Goal: Information Seeking & Learning: Learn about a topic

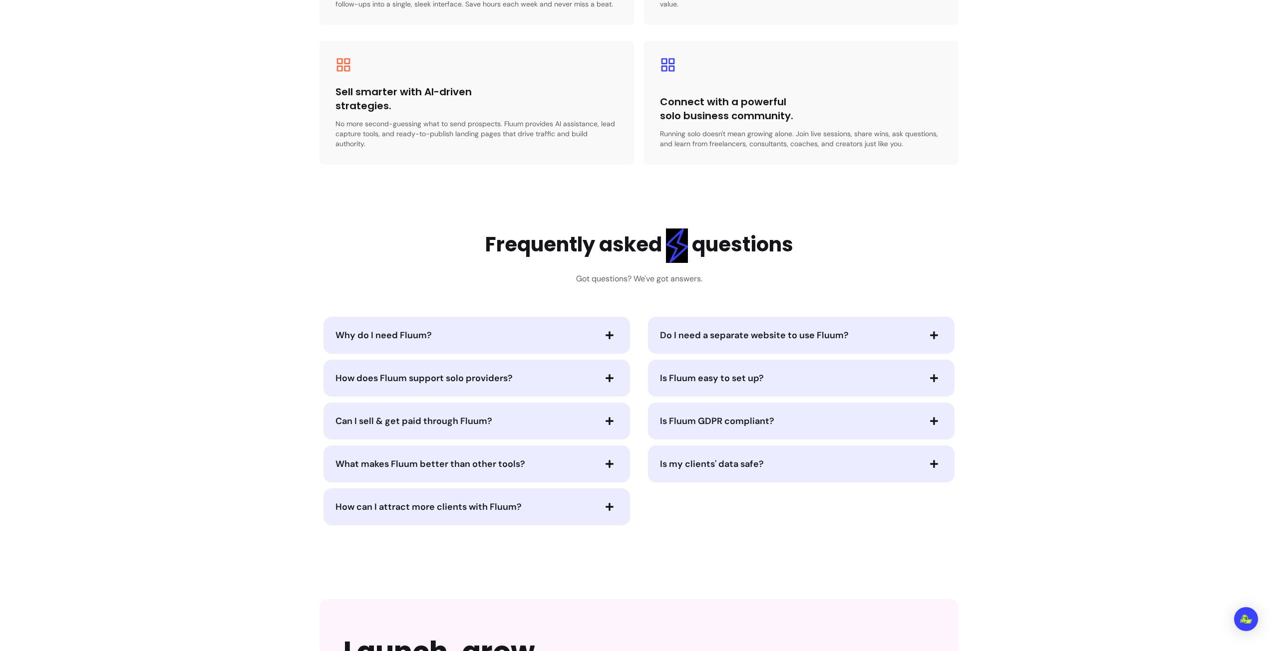
scroll to position [1947, 0]
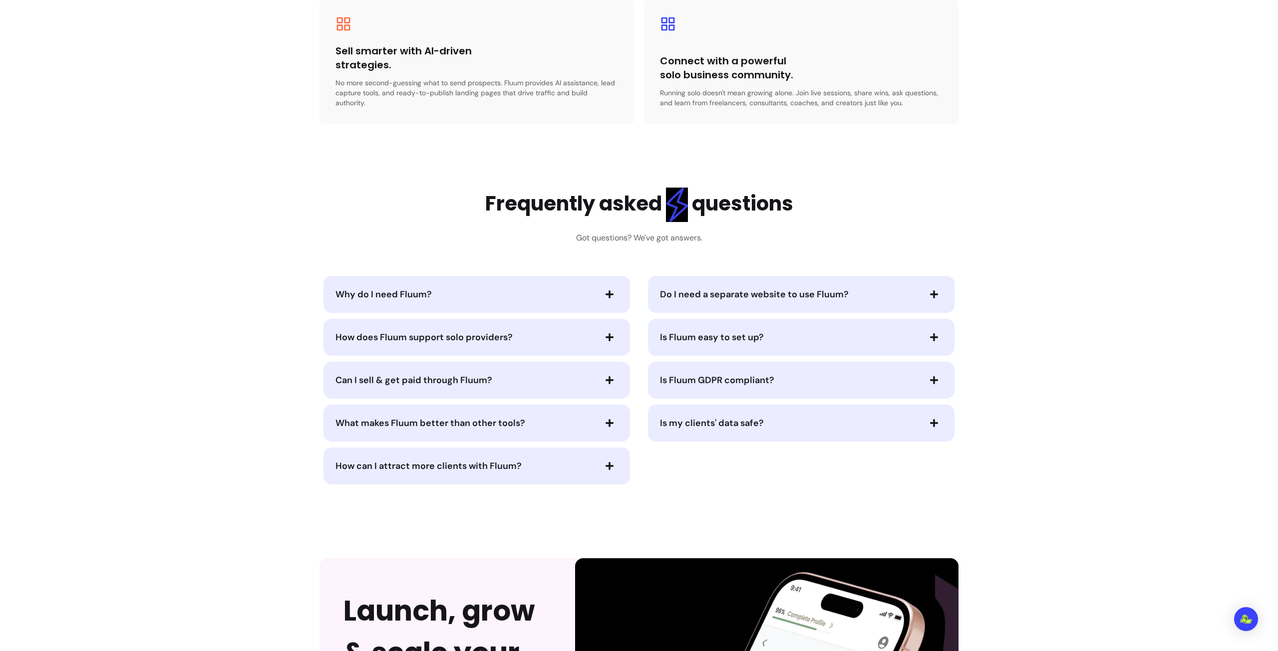
click at [472, 288] on span "Why do I need Fluum?" at bounding box center [465, 295] width 260 height 14
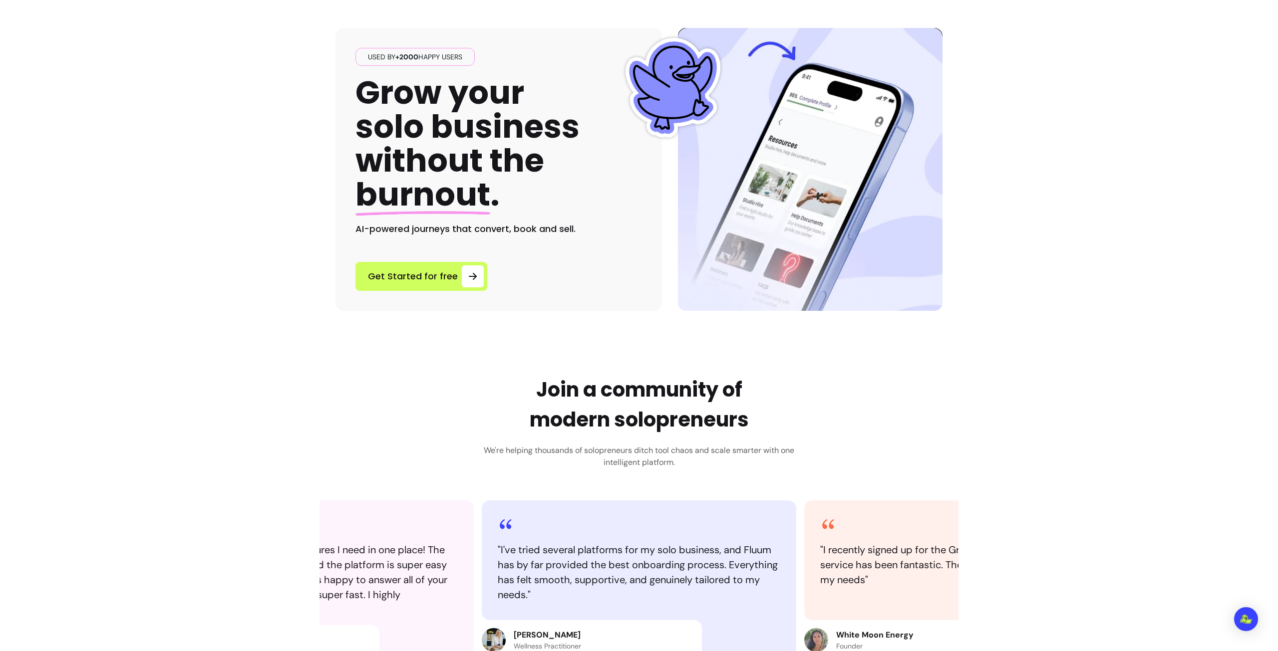
scroll to position [0, 0]
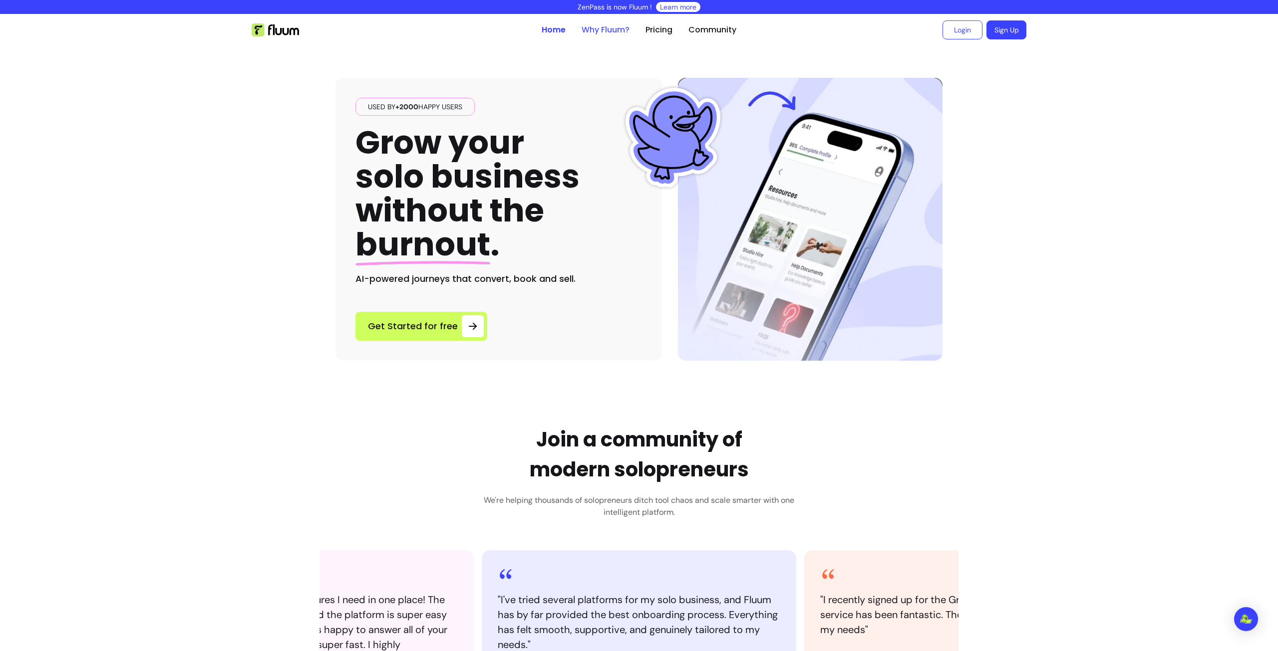
click at [598, 28] on link "Why Fluum?" at bounding box center [606, 30] width 48 height 12
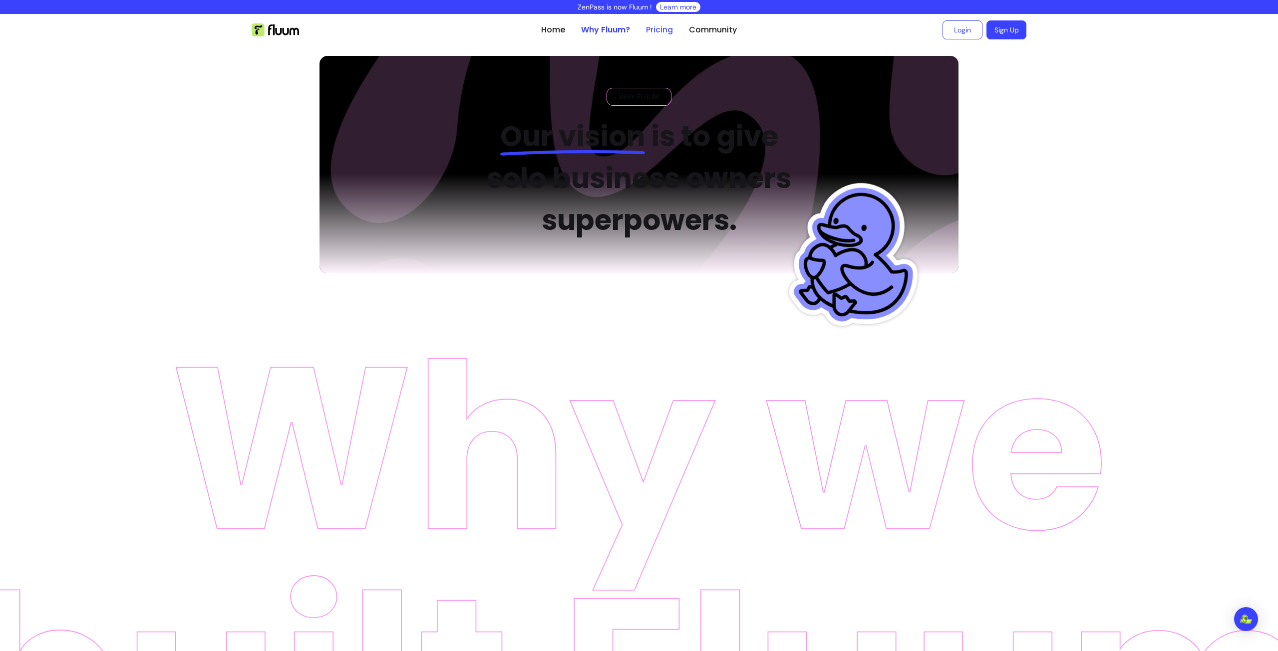
click at [652, 31] on link "Pricing" at bounding box center [659, 30] width 27 height 12
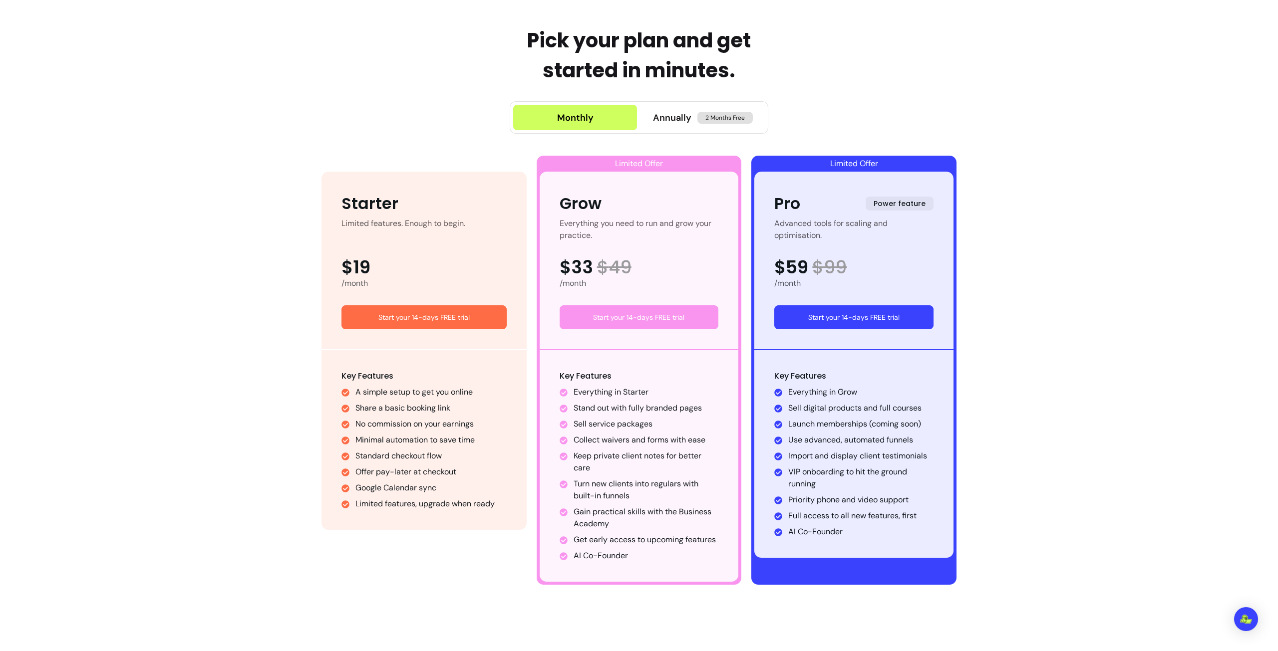
scroll to position [449, 0]
click at [667, 116] on span "Annually" at bounding box center [672, 117] width 38 height 14
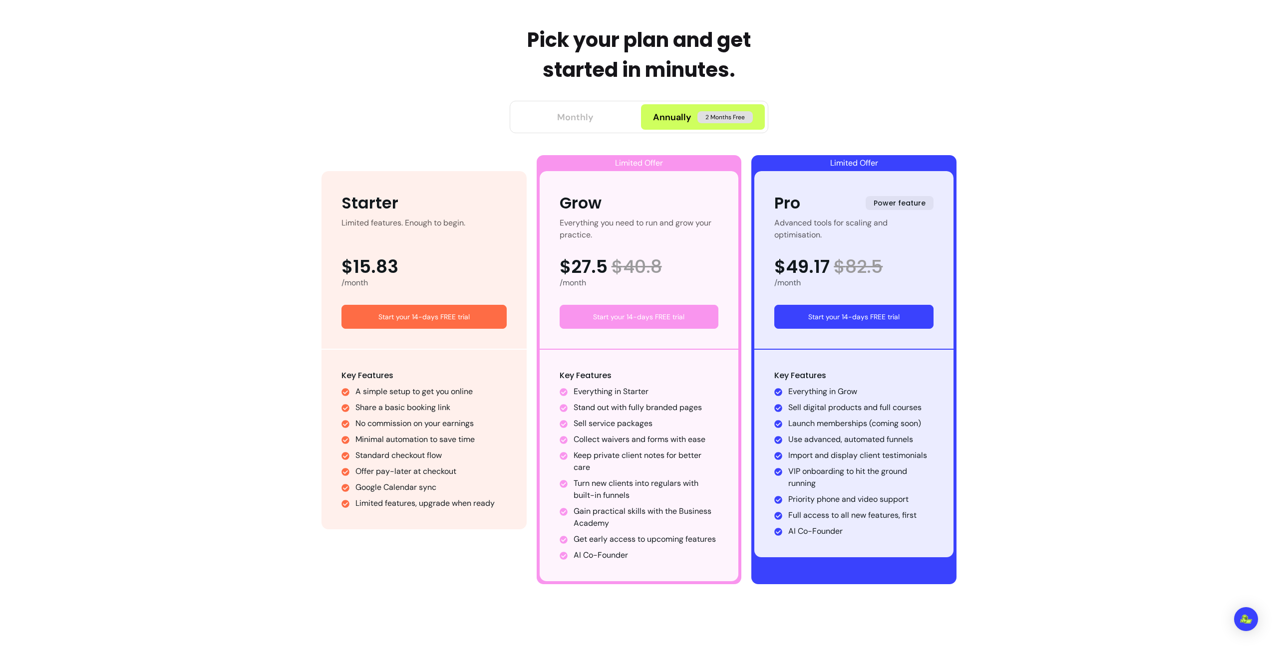
click at [570, 119] on div "Monthly" at bounding box center [575, 117] width 36 height 14
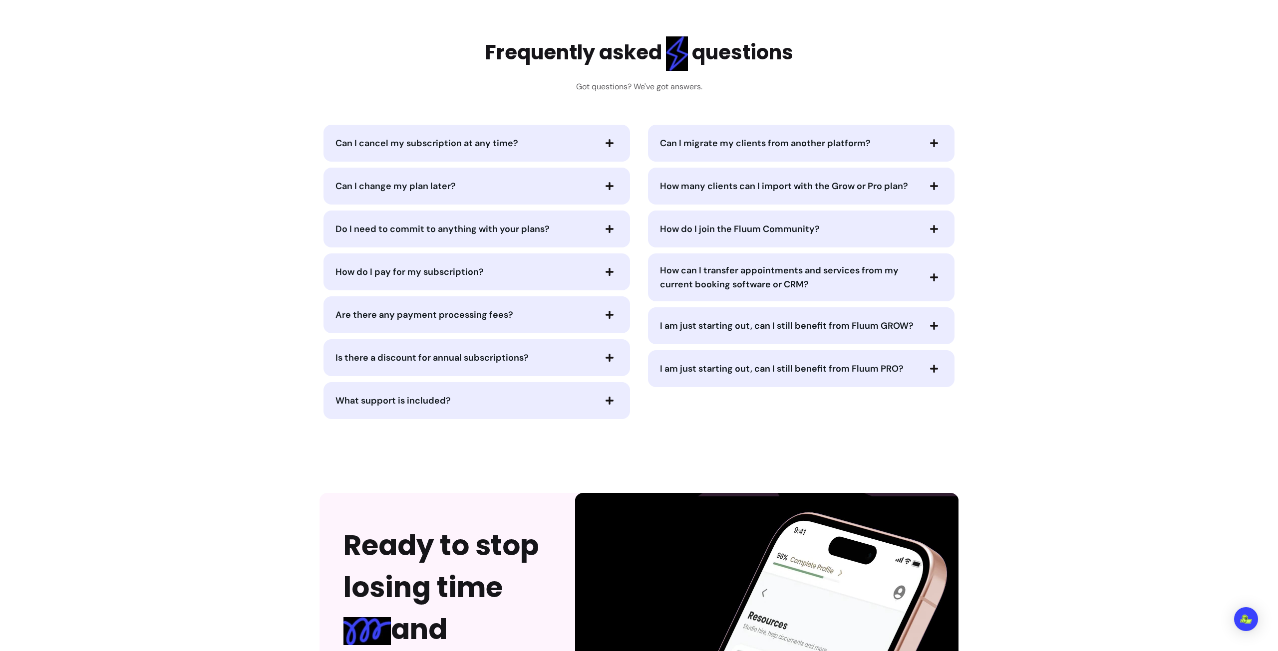
scroll to position [4692, 0]
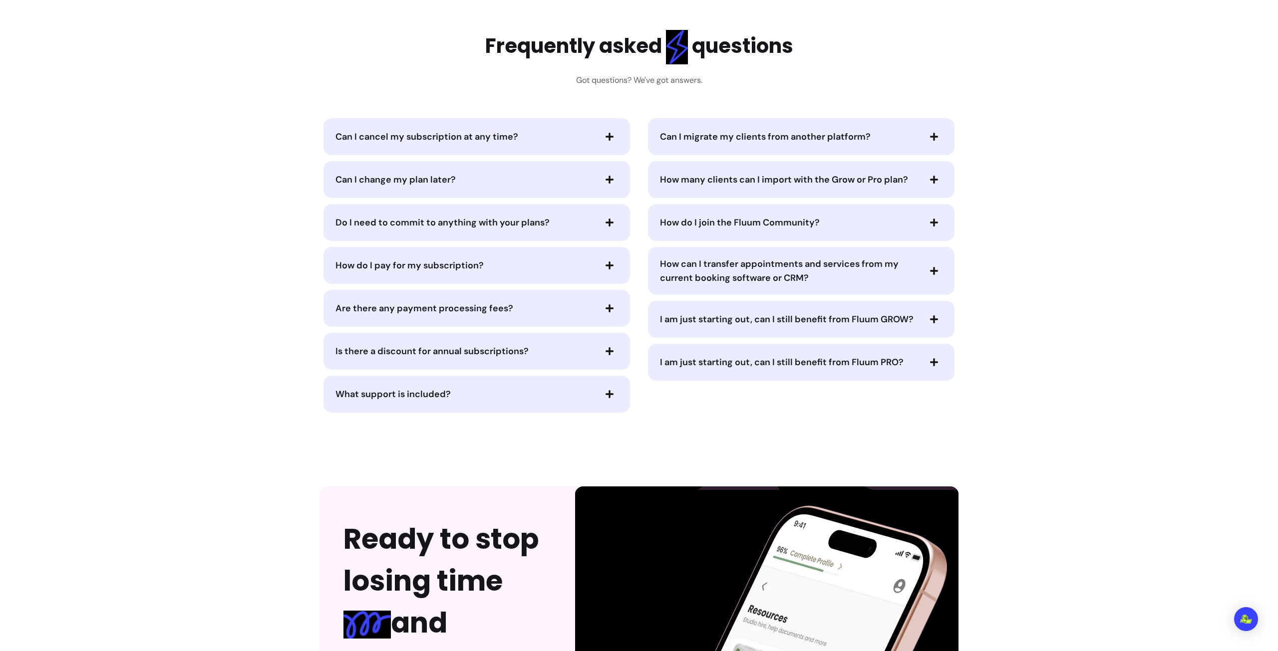
click at [397, 139] on span "Can I cancel my subscription at any time?" at bounding box center [426, 137] width 183 height 12
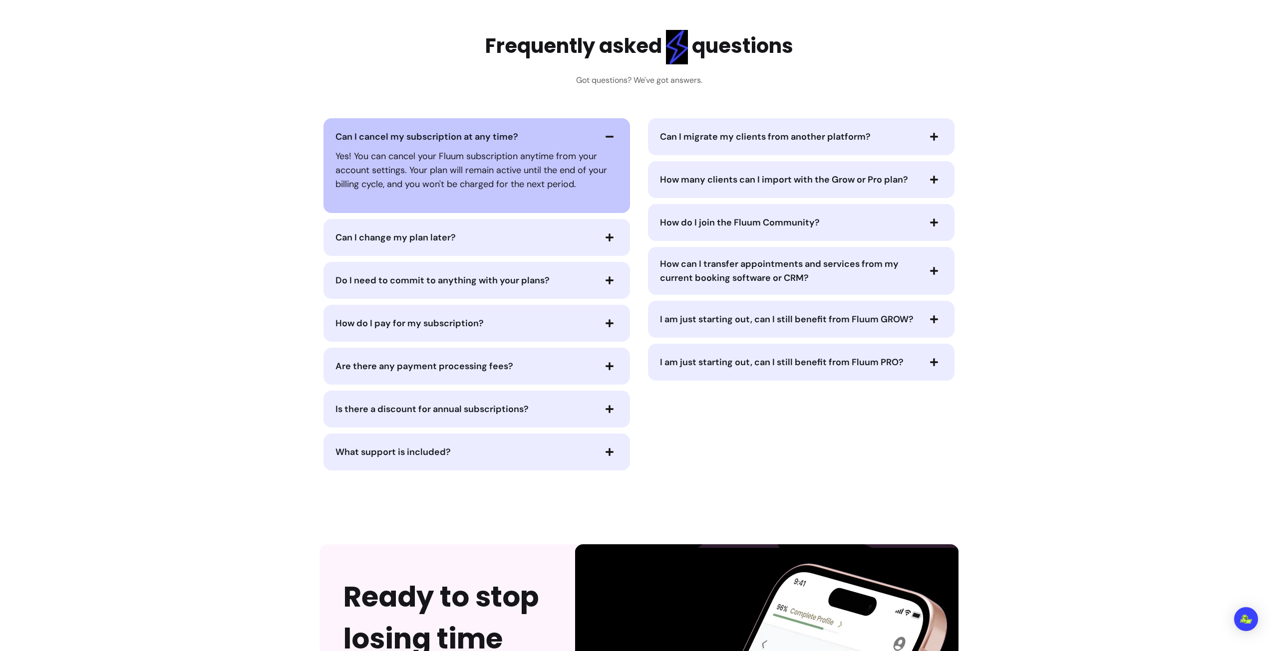
click at [429, 241] on span "Can I change my plan later?" at bounding box center [395, 238] width 120 height 12
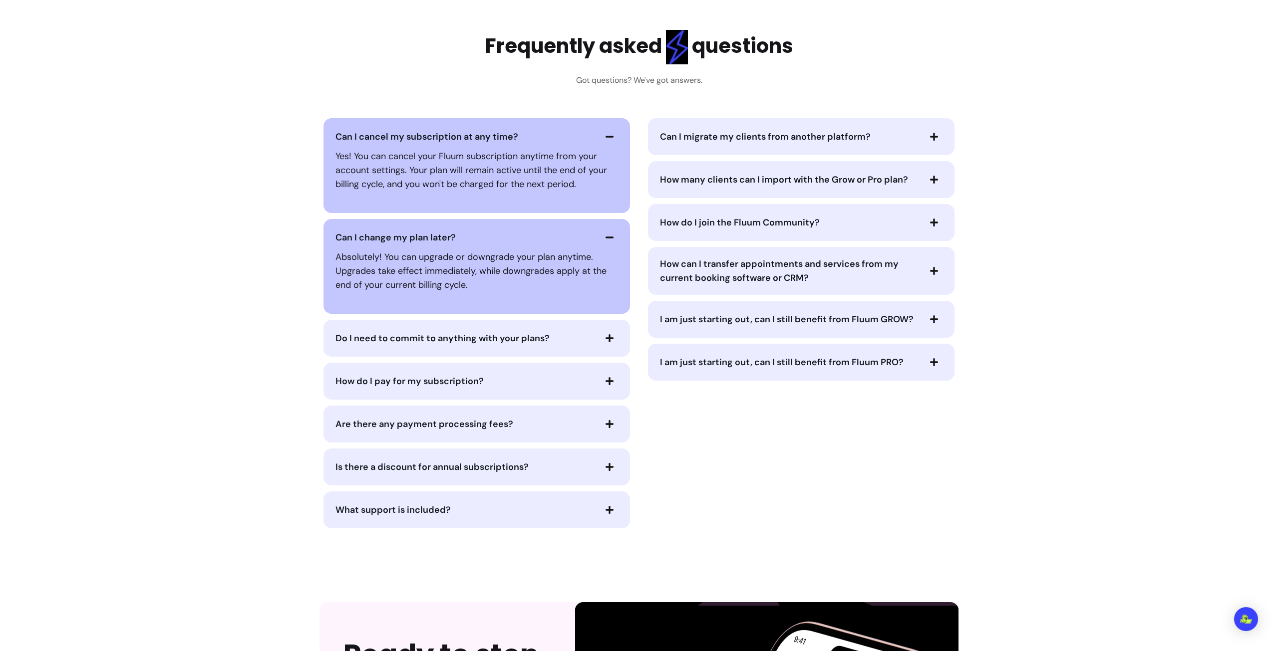
click at [490, 337] on span "Do I need to commit to anything with your plans?" at bounding box center [442, 338] width 214 height 12
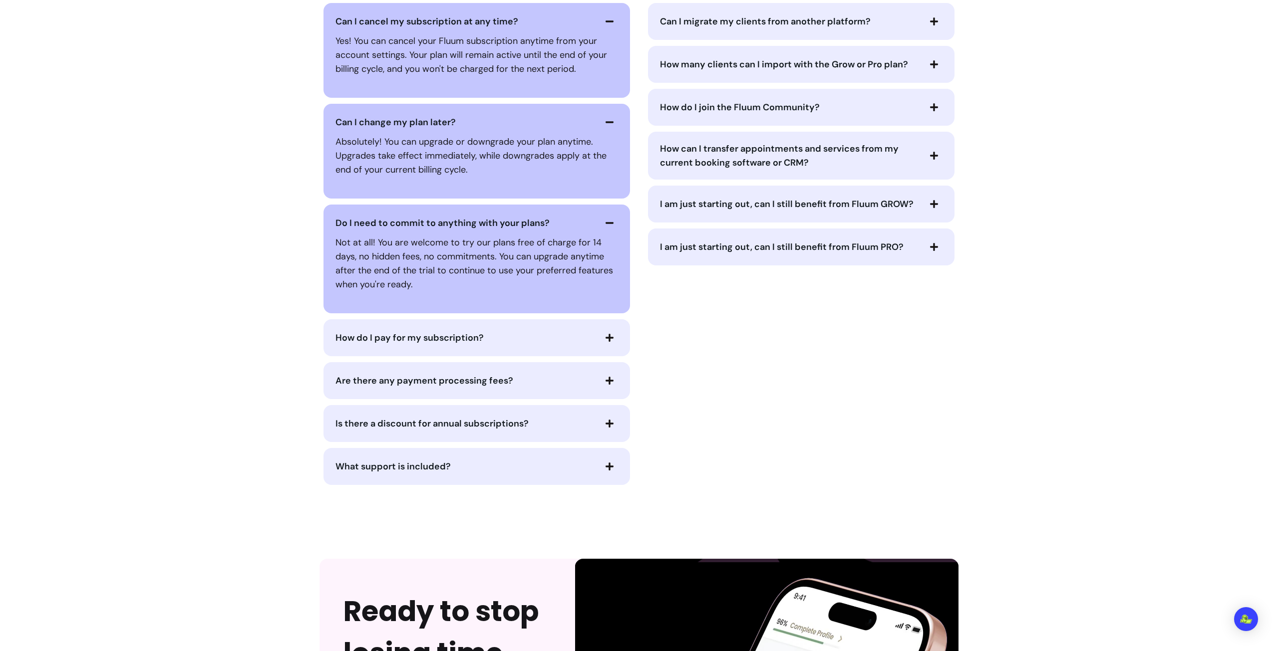
scroll to position [4842, 0]
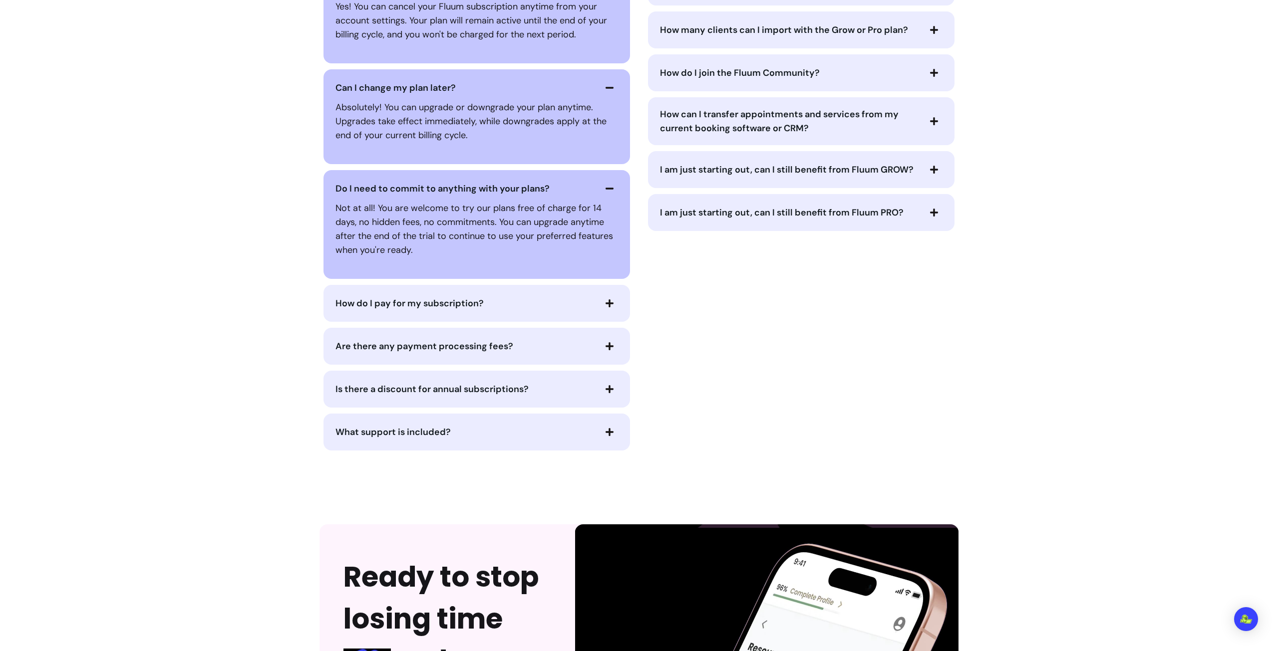
click at [464, 343] on span "Are there any payment processing fees?" at bounding box center [424, 346] width 178 height 12
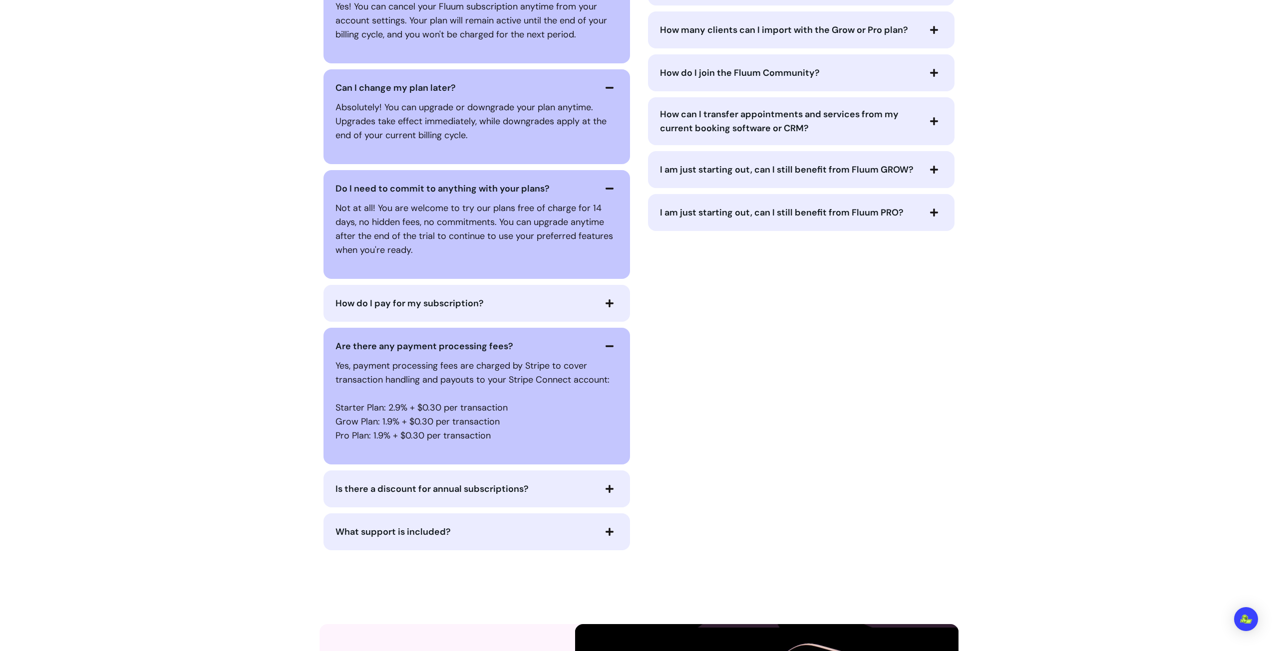
drag, startPoint x: 568, startPoint y: 530, endPoint x: 728, endPoint y: 470, distance: 170.6
click at [568, 530] on span "What support is included?" at bounding box center [465, 532] width 260 height 14
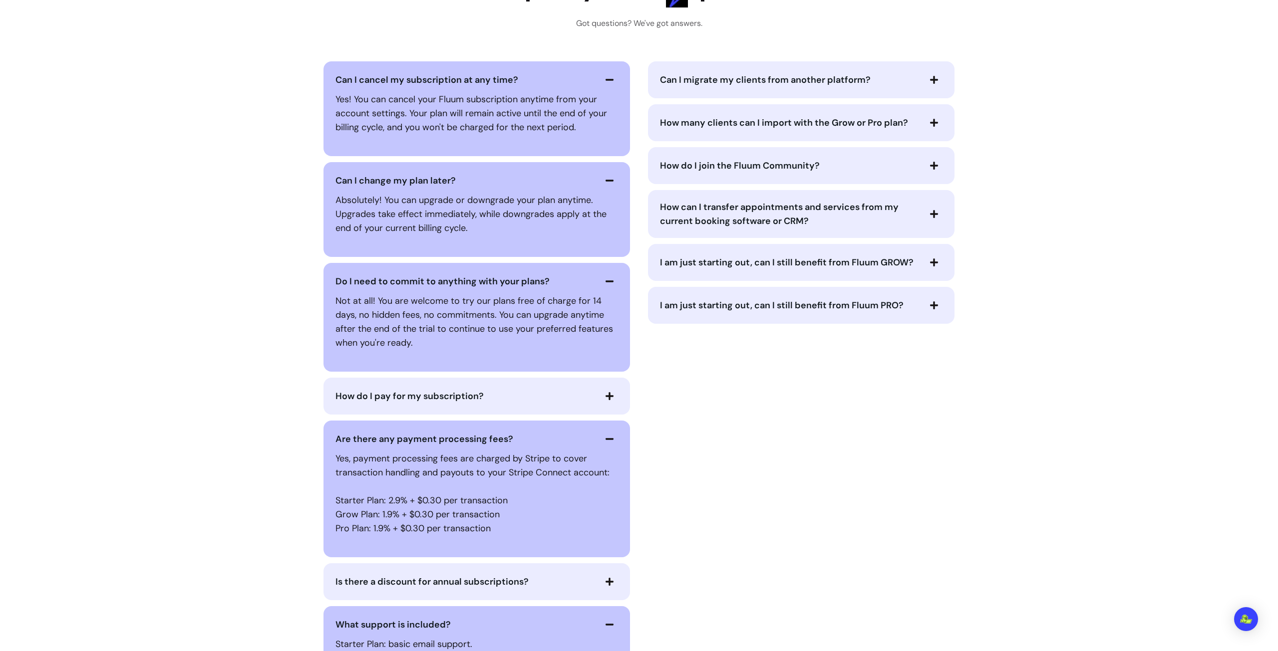
scroll to position [4692, 0]
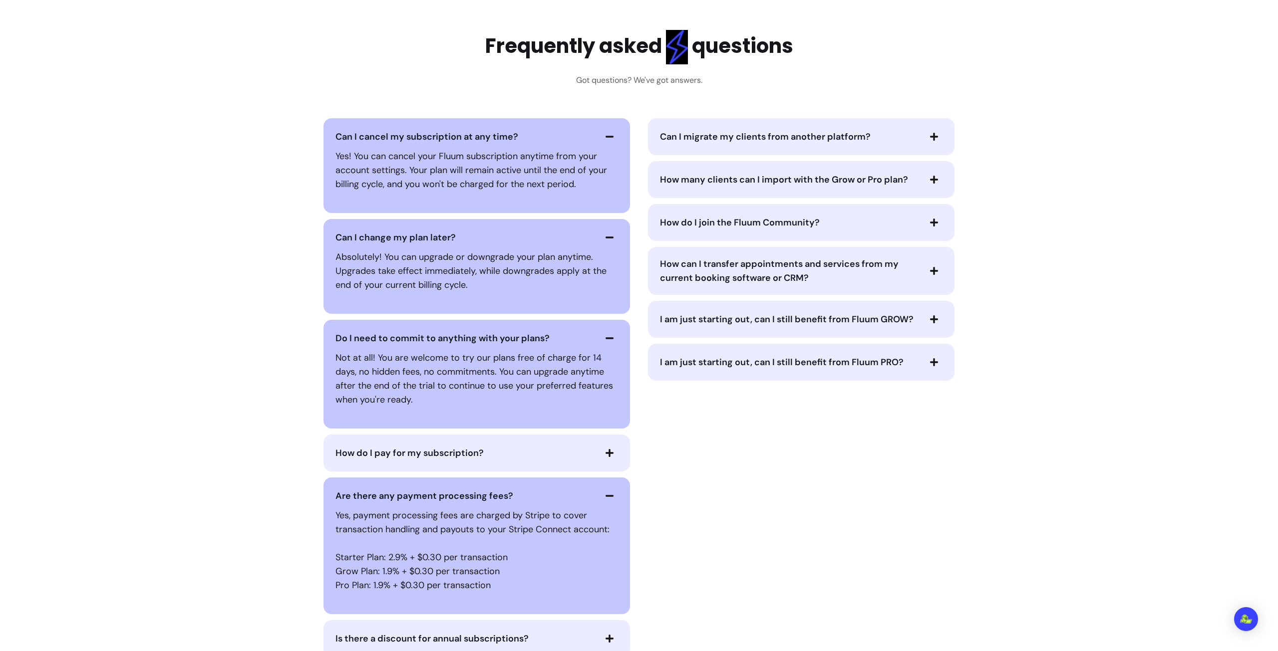
click at [785, 140] on span "Can I migrate my clients from another platform?" at bounding box center [765, 137] width 211 height 12
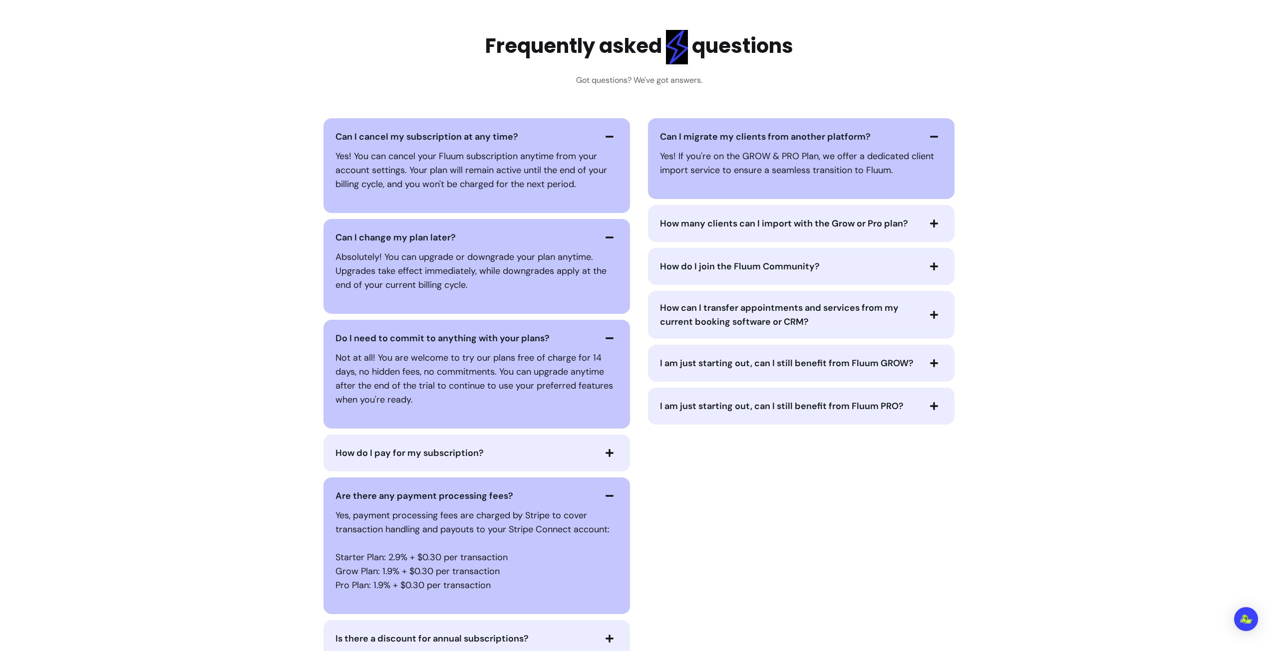
click at [735, 220] on span "How many clients can I import with the Grow or Pro plan?" at bounding box center [784, 224] width 248 height 12
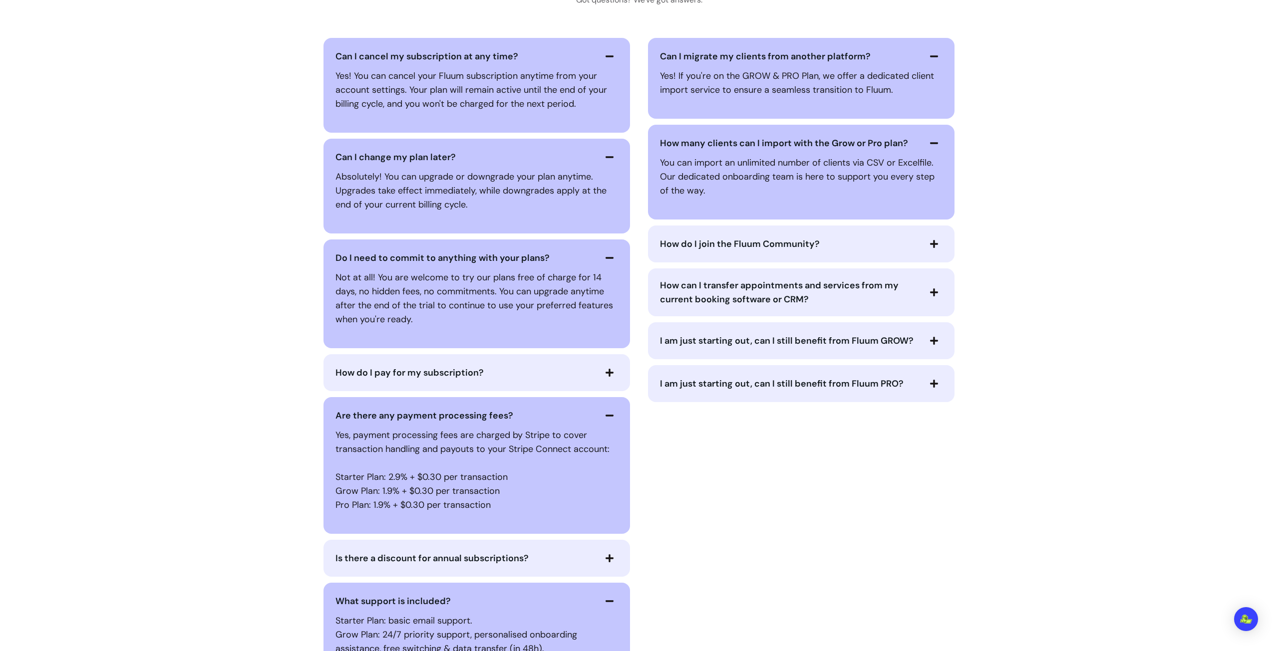
scroll to position [4792, 0]
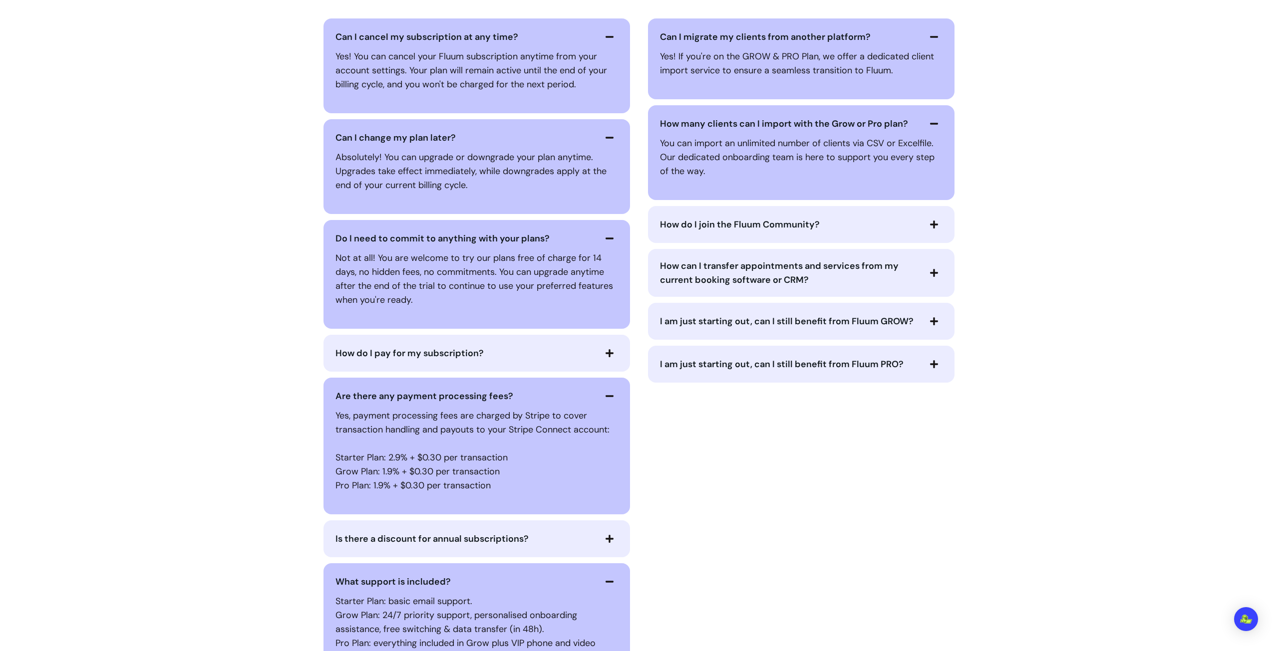
click at [736, 220] on span "How do I join the Fluum Community?" at bounding box center [740, 225] width 160 height 12
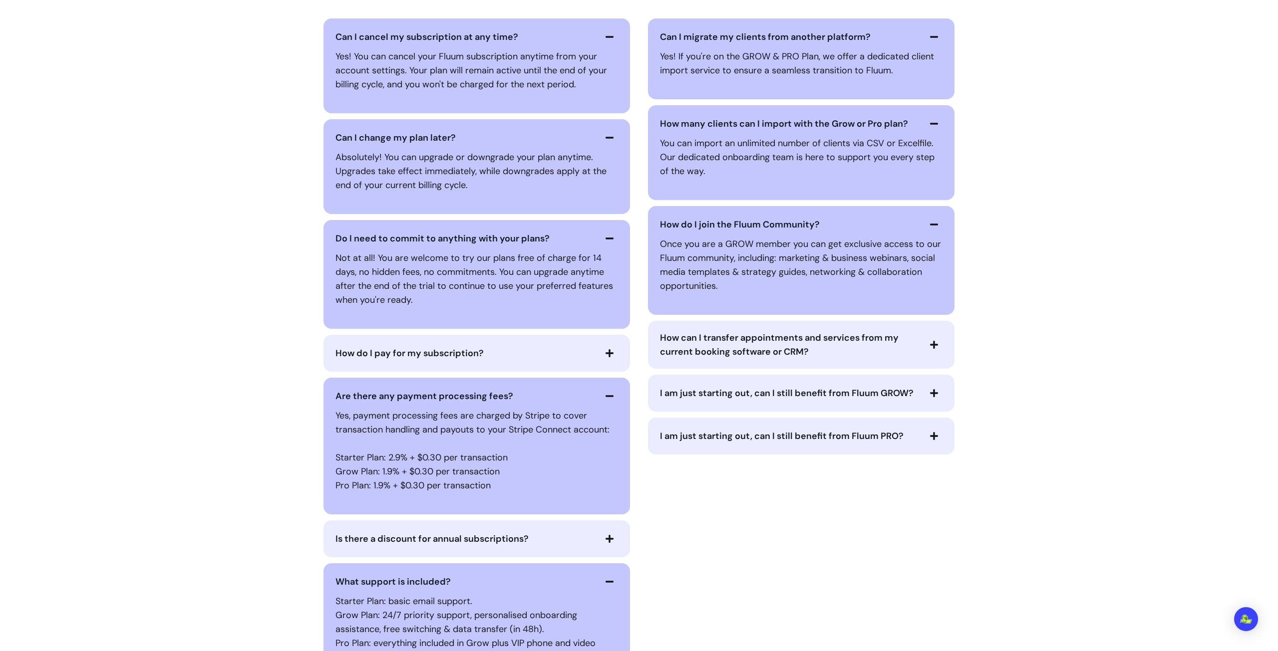
click at [763, 389] on span "I am just starting out, can I still benefit from Fluum GROW?" at bounding box center [787, 393] width 254 height 12
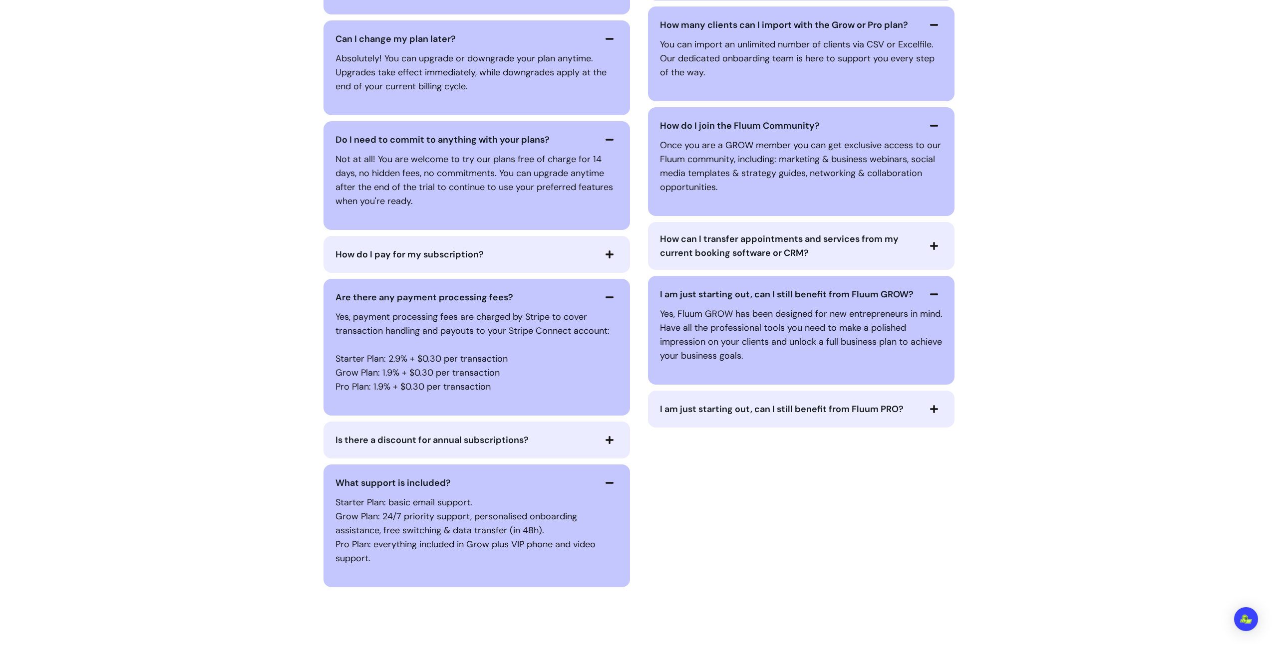
scroll to position [4892, 0]
click at [760, 411] on span "I am just starting out, can I still benefit from Fluum PRO?" at bounding box center [782, 408] width 244 height 12
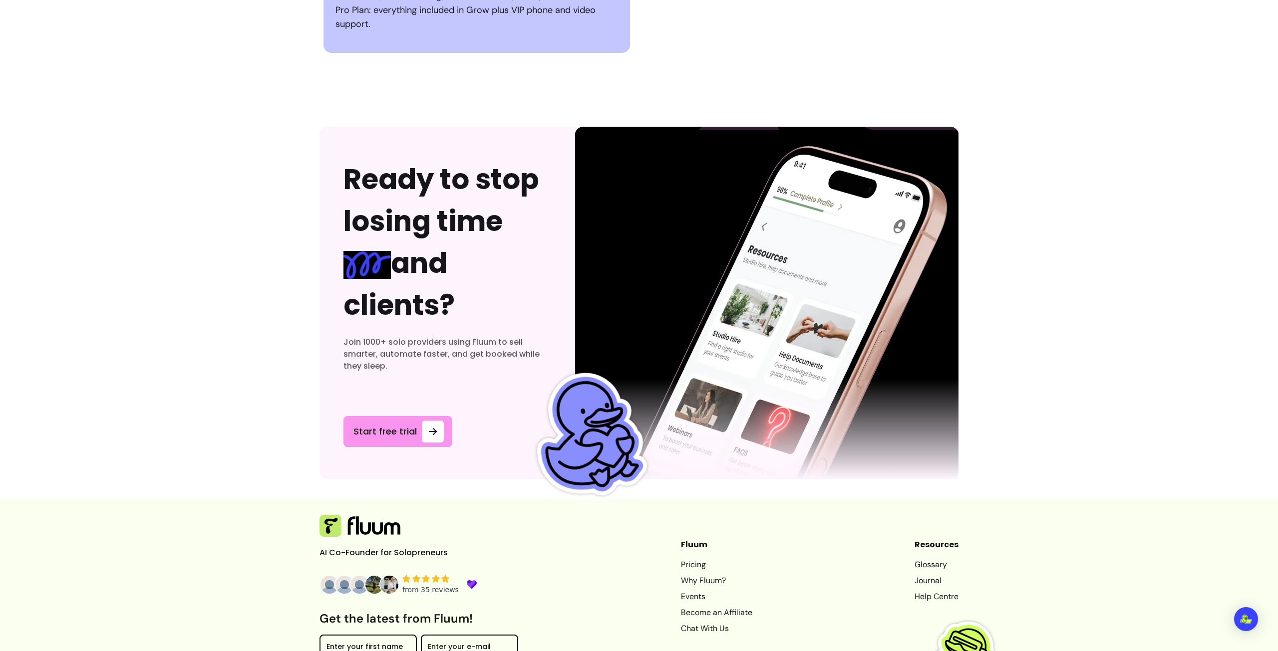
scroll to position [5513, 0]
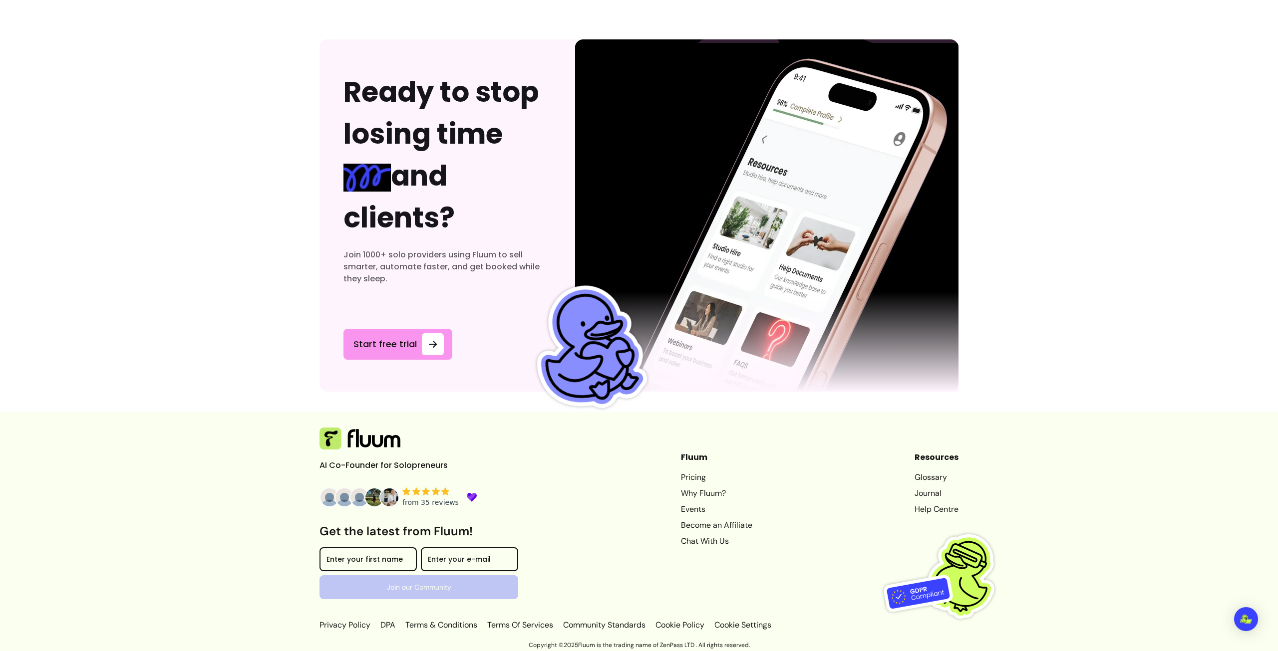
click at [683, 490] on link "Why Fluum?" at bounding box center [716, 494] width 71 height 12
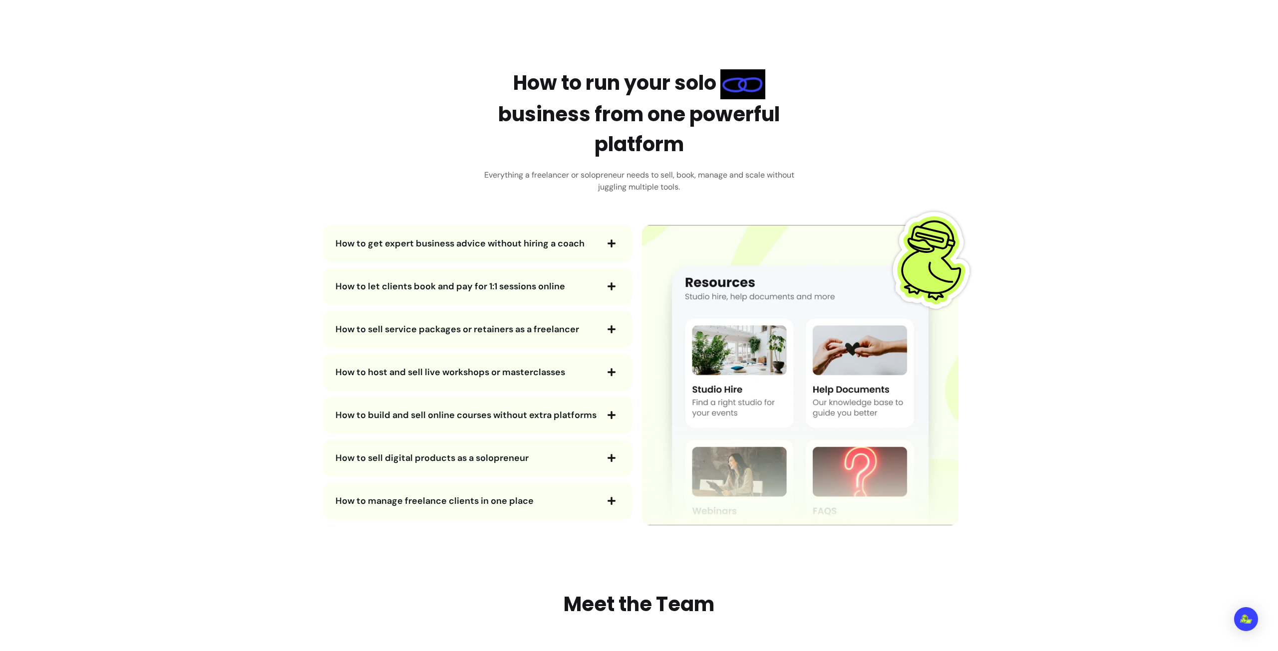
scroll to position [1747, 0]
click at [448, 283] on span "How to let clients book and pay for 1:1 sessions online" at bounding box center [450, 286] width 230 height 12
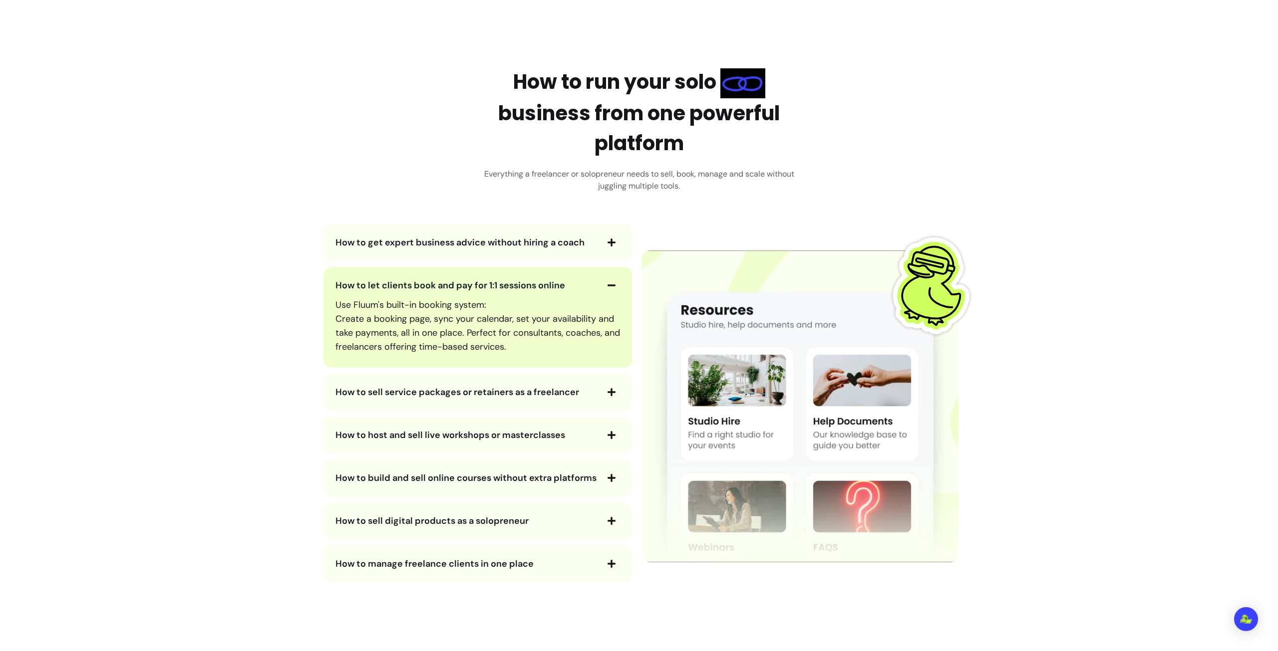
click at [413, 439] on span "How to host and sell live workshops or masterclasses" at bounding box center [450, 435] width 230 height 12
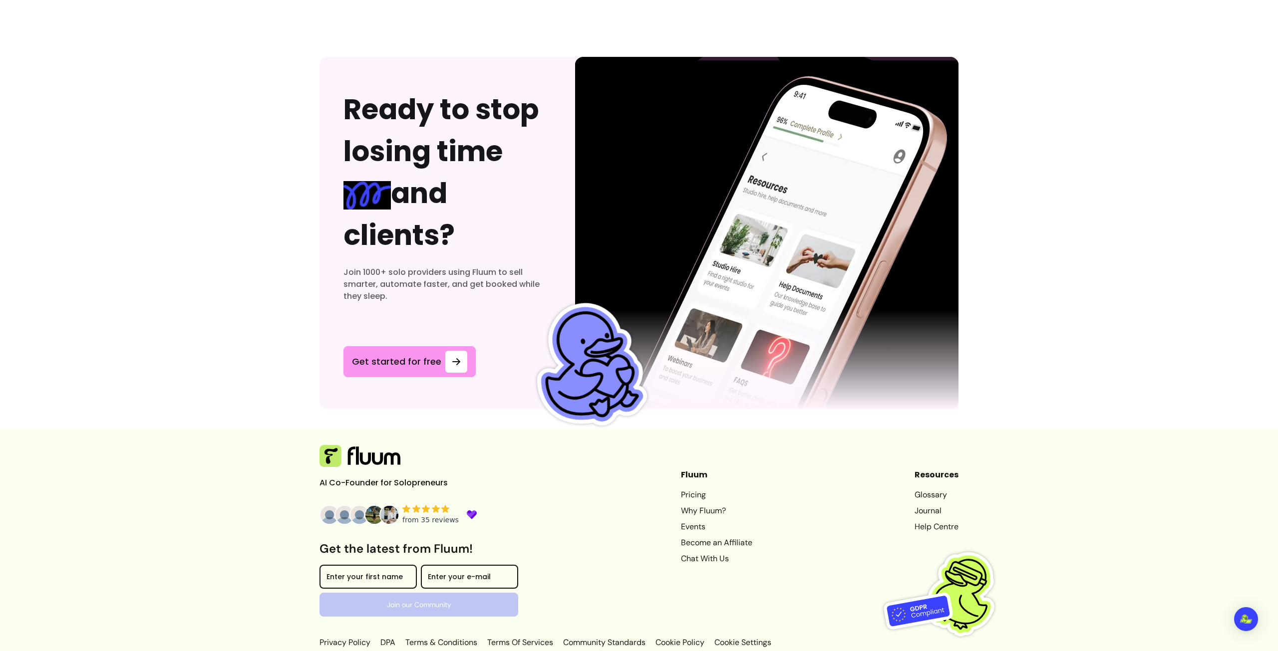
scroll to position [3108, 0]
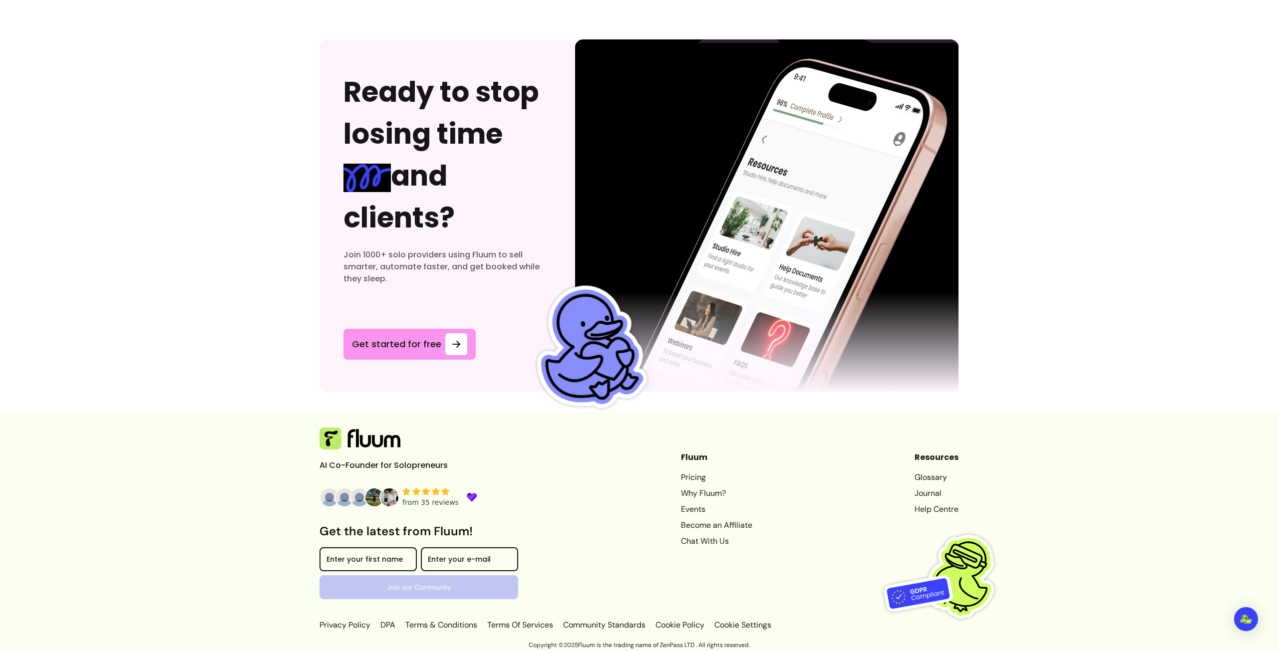
click at [684, 525] on link "Become an Affiliate" at bounding box center [716, 526] width 71 height 12
